Goal: Information Seeking & Learning: Learn about a topic

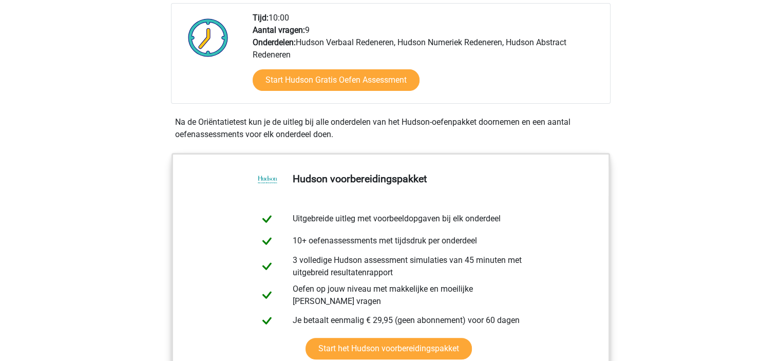
scroll to position [281, 0]
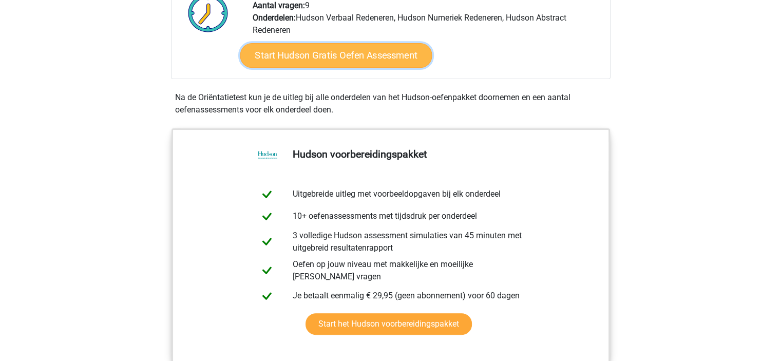
click at [360, 56] on link "Start Hudson Gratis Oefen Assessment" at bounding box center [336, 55] width 192 height 25
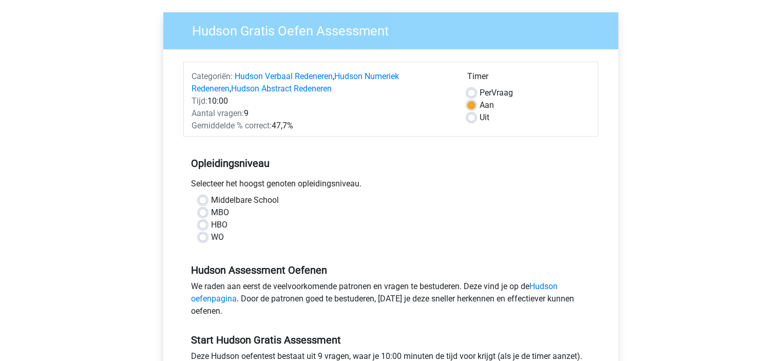
scroll to position [78, 0]
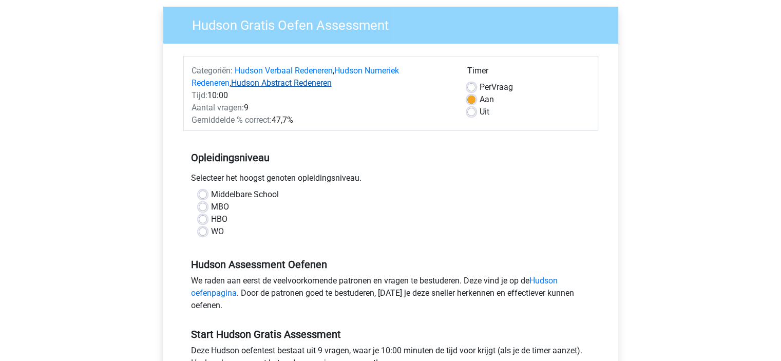
click at [274, 85] on link "Hudson Abstract Redeneren" at bounding box center [281, 83] width 101 height 10
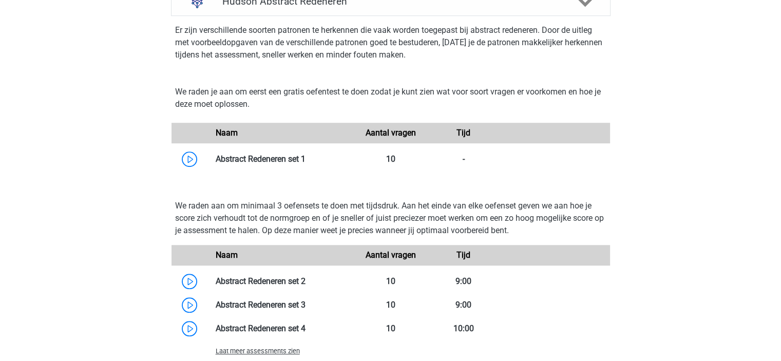
scroll to position [781, 0]
click at [306, 163] on link at bounding box center [306, 159] width 0 height 10
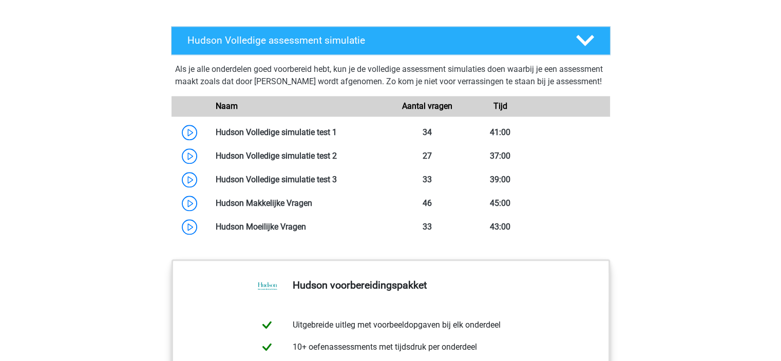
scroll to position [1231, 0]
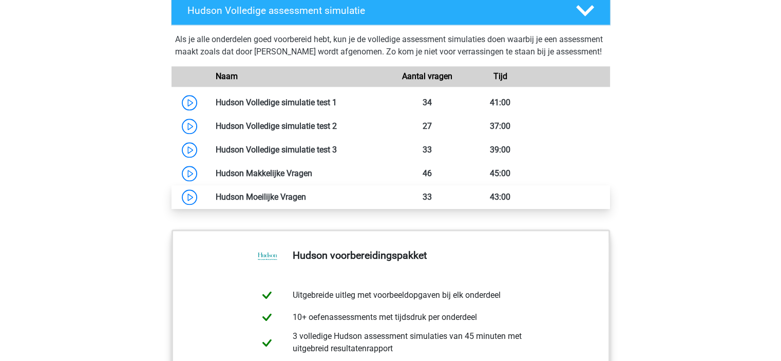
click at [306, 202] on link at bounding box center [306, 197] width 0 height 10
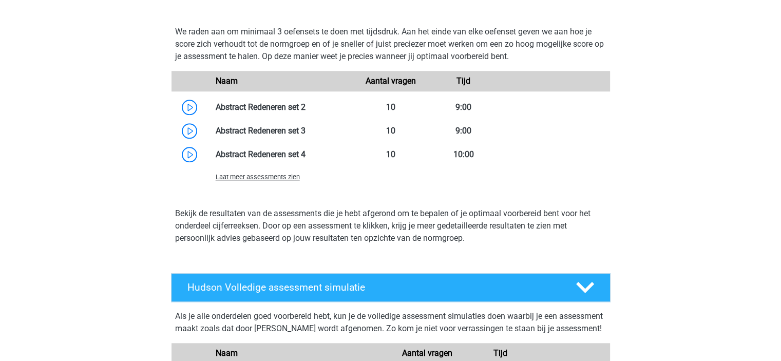
scroll to position [954, 0]
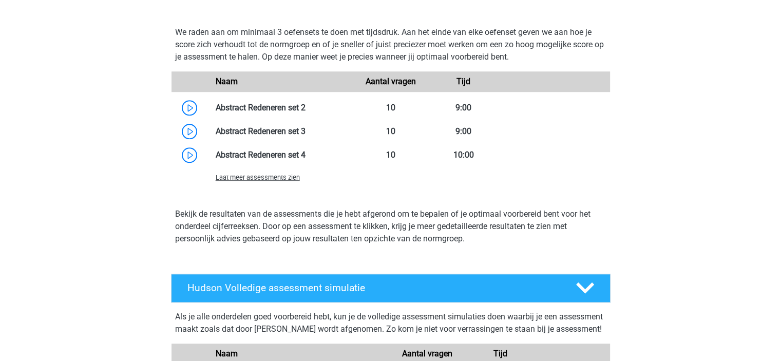
click at [225, 177] on span "Laat meer assessments zien" at bounding box center [258, 178] width 84 height 8
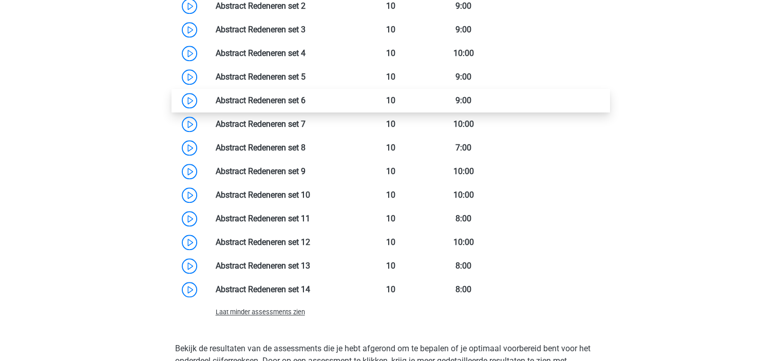
scroll to position [1056, 0]
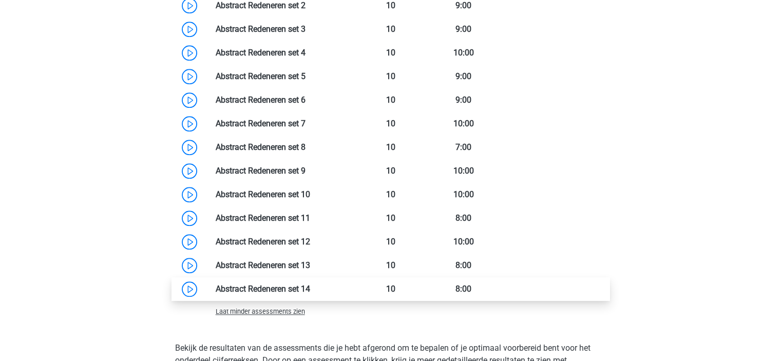
click at [310, 287] on link at bounding box center [310, 289] width 0 height 10
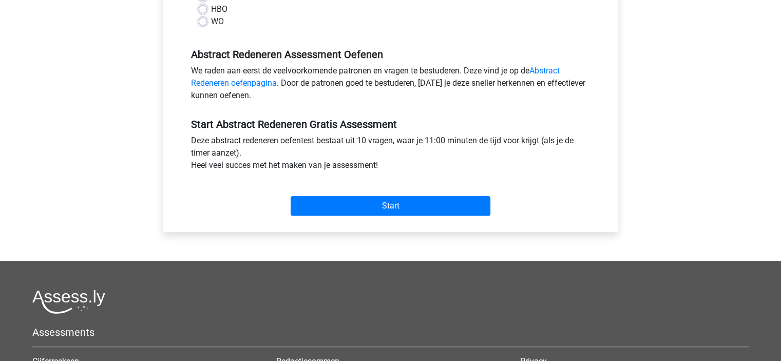
scroll to position [280, 0]
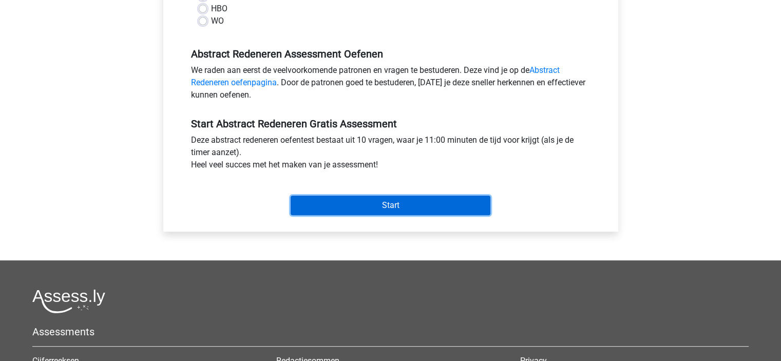
click at [368, 213] on input "Start" at bounding box center [391, 206] width 200 height 20
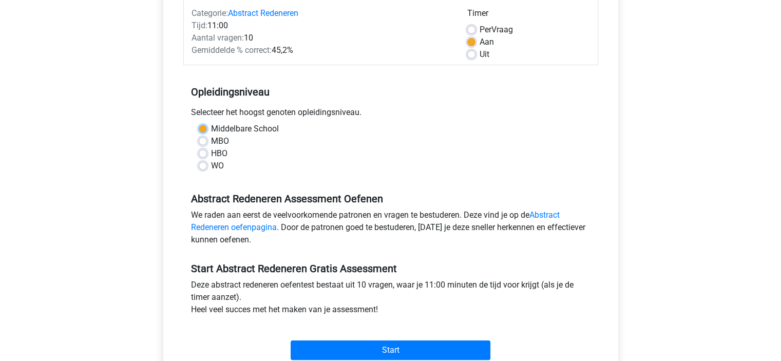
scroll to position [135, 0]
click at [209, 167] on div "WO" at bounding box center [391, 166] width 384 height 12
click at [208, 144] on div "MBO" at bounding box center [391, 142] width 384 height 12
click at [211, 141] on label "MBO" at bounding box center [220, 142] width 18 height 12
click at [204, 141] on input "MBO" at bounding box center [203, 141] width 8 height 10
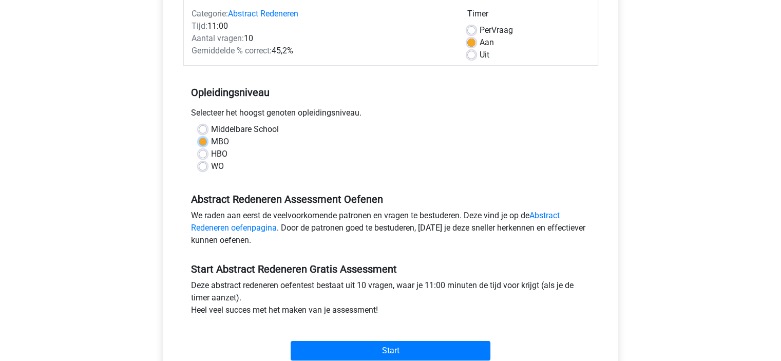
radio input "true"
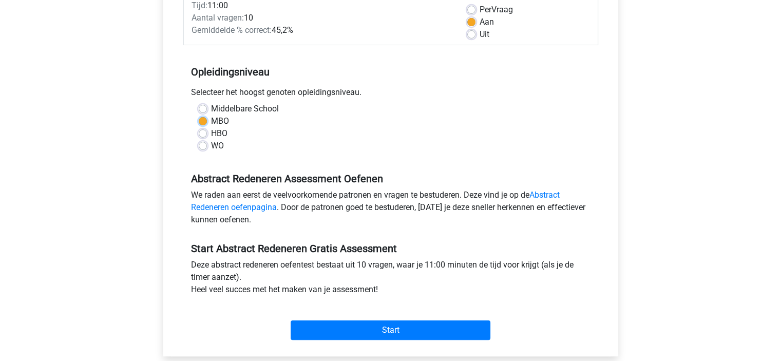
scroll to position [160, 0]
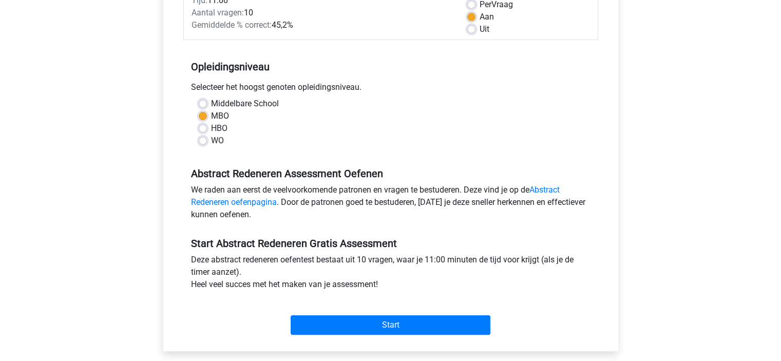
click at [211, 127] on label "HBO" at bounding box center [219, 128] width 16 height 12
click at [203, 127] on input "HBO" at bounding box center [203, 127] width 8 height 10
radio input "true"
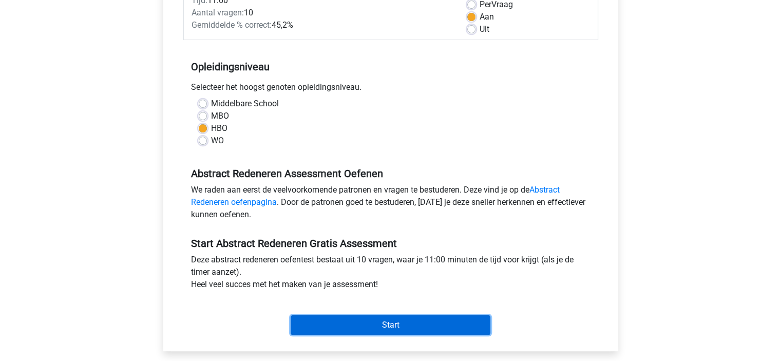
click at [392, 330] on input "Start" at bounding box center [391, 325] width 200 height 20
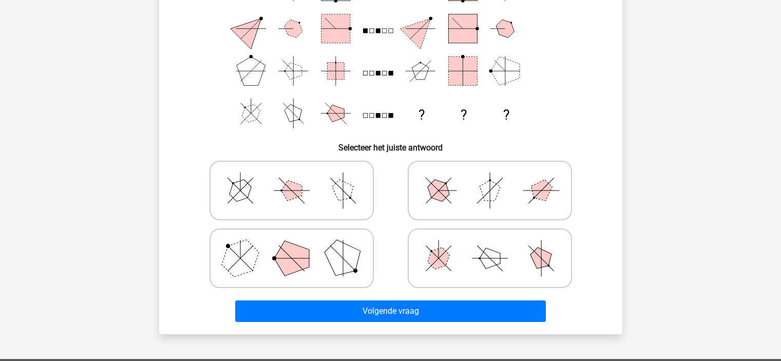
scroll to position [135, 0]
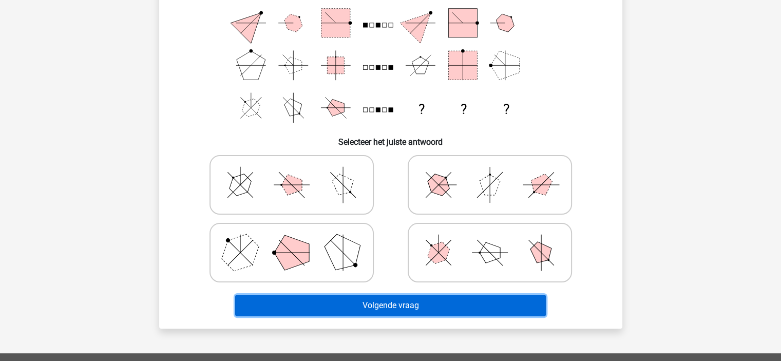
click at [406, 310] on button "Volgende vraag" at bounding box center [390, 306] width 311 height 22
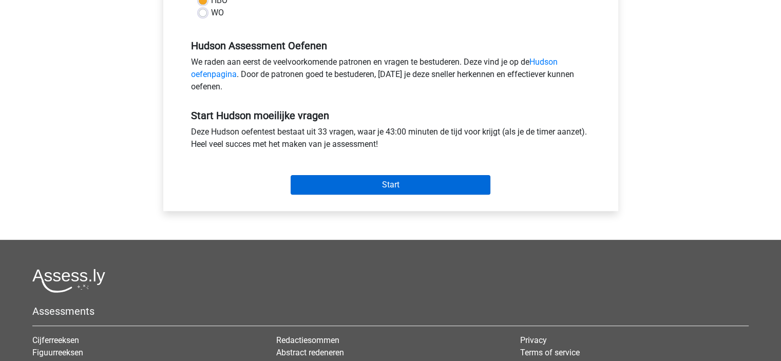
scroll to position [298, 0]
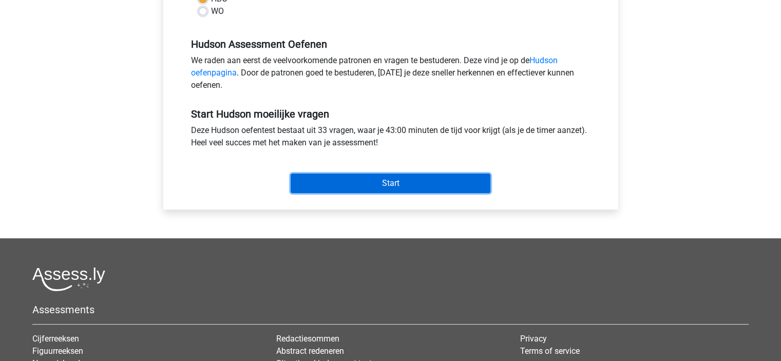
click at [329, 179] on input "Start" at bounding box center [391, 184] width 200 height 20
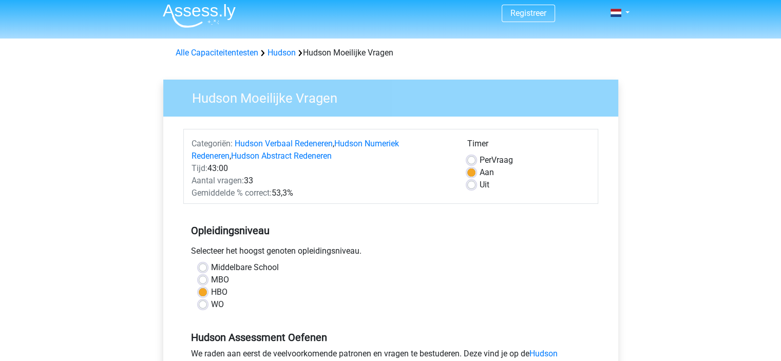
scroll to position [8, 0]
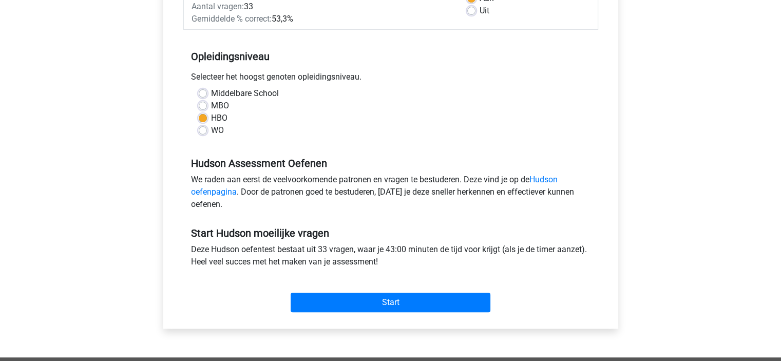
scroll to position [199, 0]
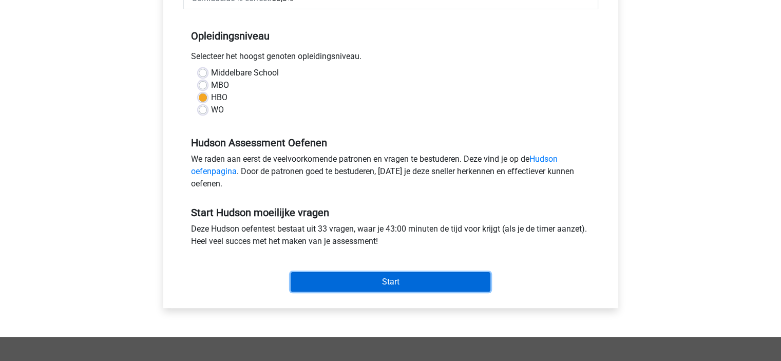
click at [405, 277] on input "Start" at bounding box center [391, 282] width 200 height 20
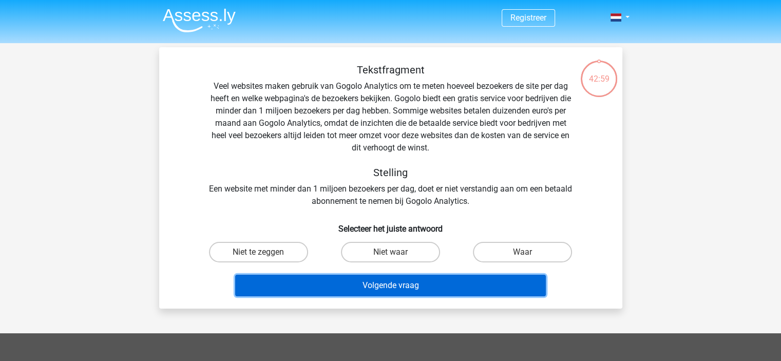
click at [342, 280] on button "Volgende vraag" at bounding box center [390, 286] width 311 height 22
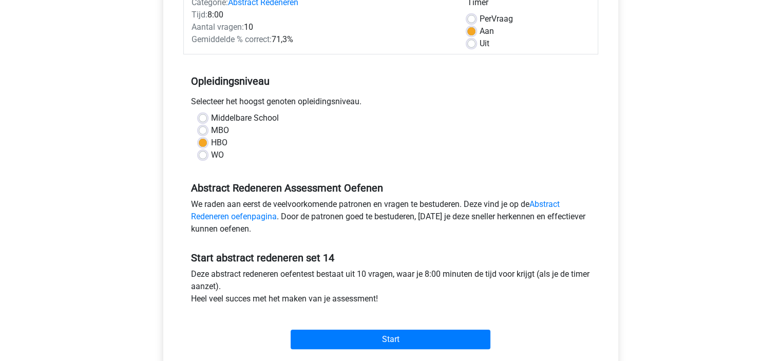
scroll to position [162, 0]
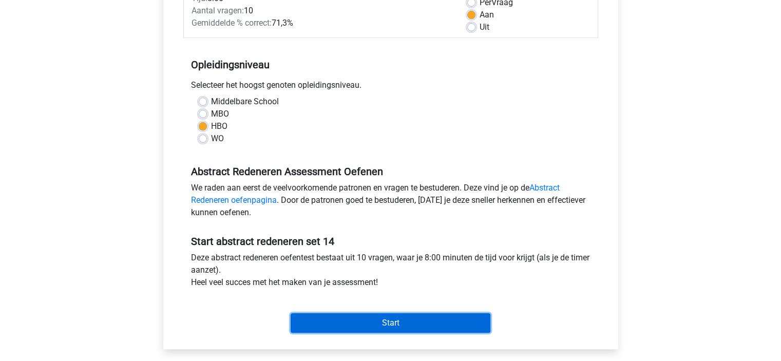
click at [374, 317] on input "Start" at bounding box center [391, 323] width 200 height 20
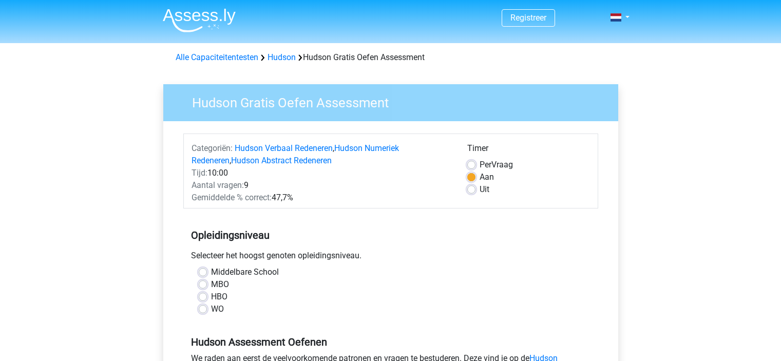
scroll to position [78, 0]
